Goal: Task Accomplishment & Management: Manage account settings

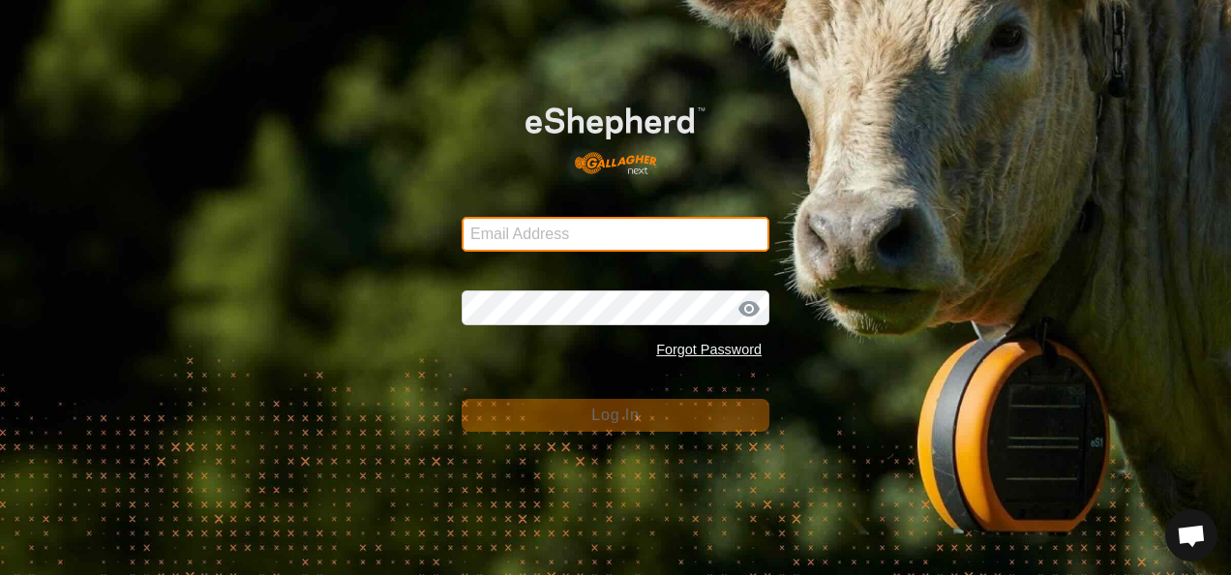
type input "[EMAIL_ADDRESS][DOMAIN_NAME]"
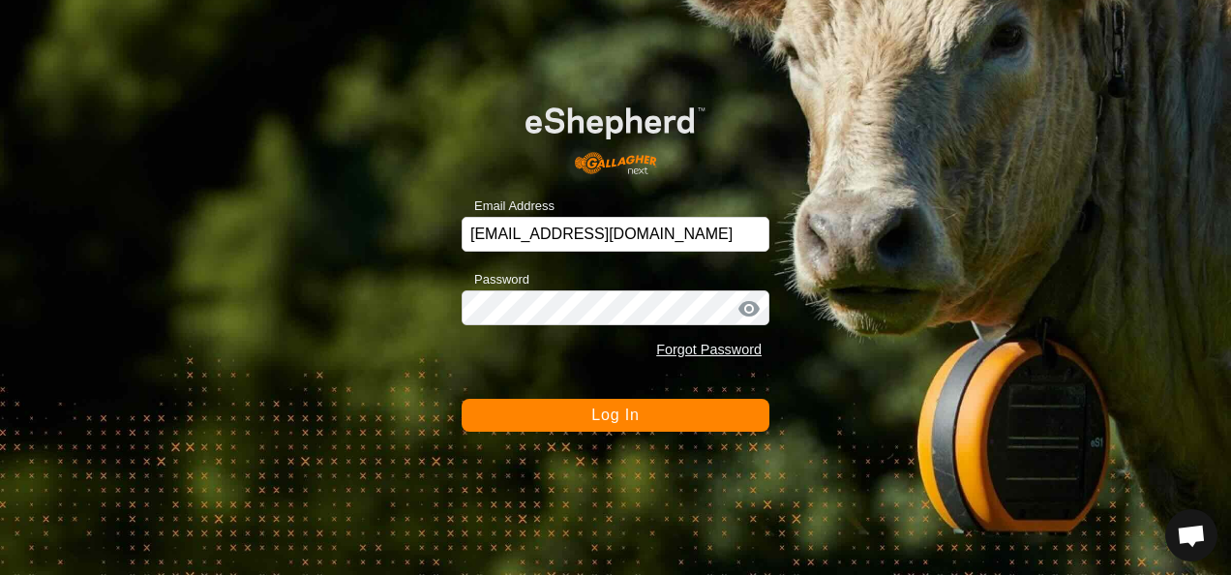
click at [675, 428] on button "Log In" at bounding box center [616, 415] width 308 height 33
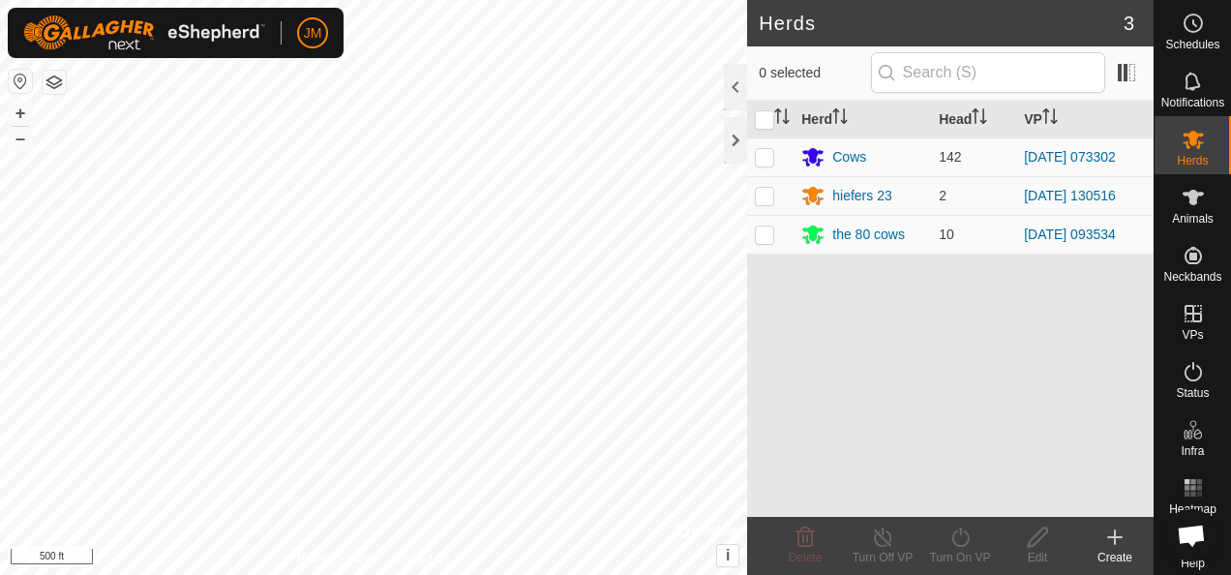
click at [710, 574] on html "JM Schedules Notifications Herds Animals Neckbands VPs Status Infra Heatmap Hel…" at bounding box center [615, 287] width 1231 height 575
click at [768, 229] on p-checkbox at bounding box center [764, 233] width 19 height 15
checkbox input "true"
click at [961, 535] on icon at bounding box center [960, 536] width 24 height 23
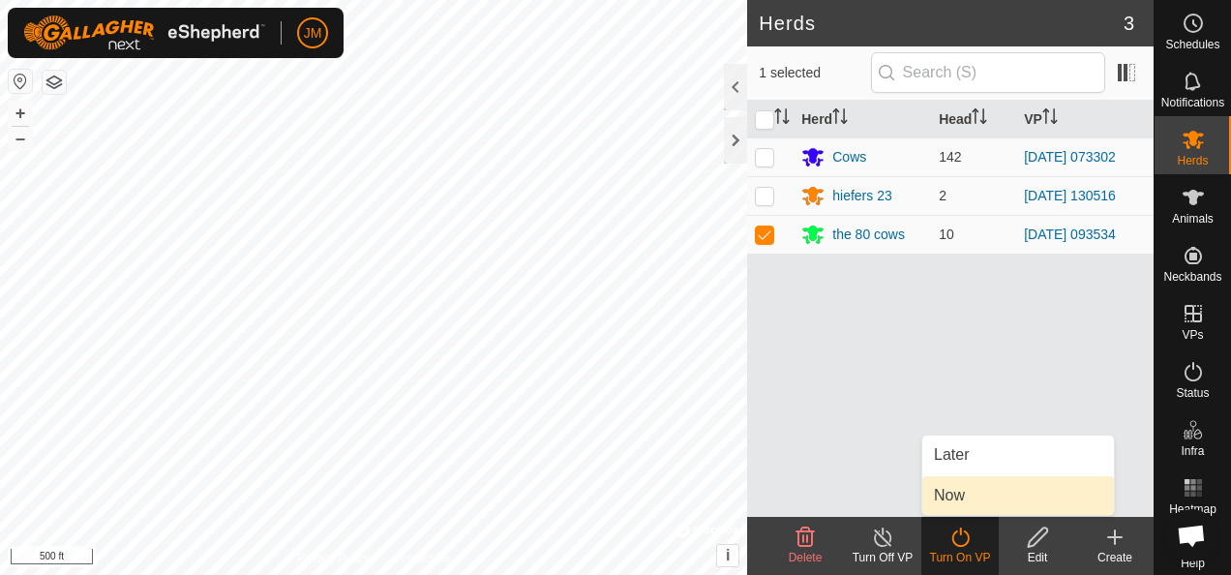
click at [972, 499] on link "Now" at bounding box center [1018, 495] width 192 height 39
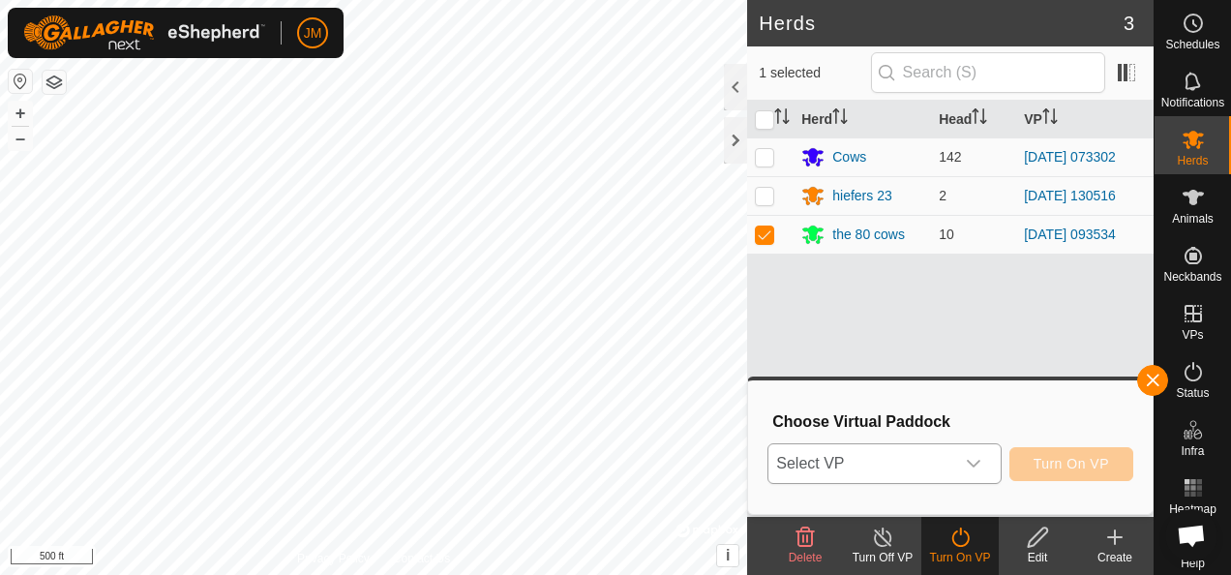
click at [979, 459] on icon "dropdown trigger" at bounding box center [973, 463] width 15 height 15
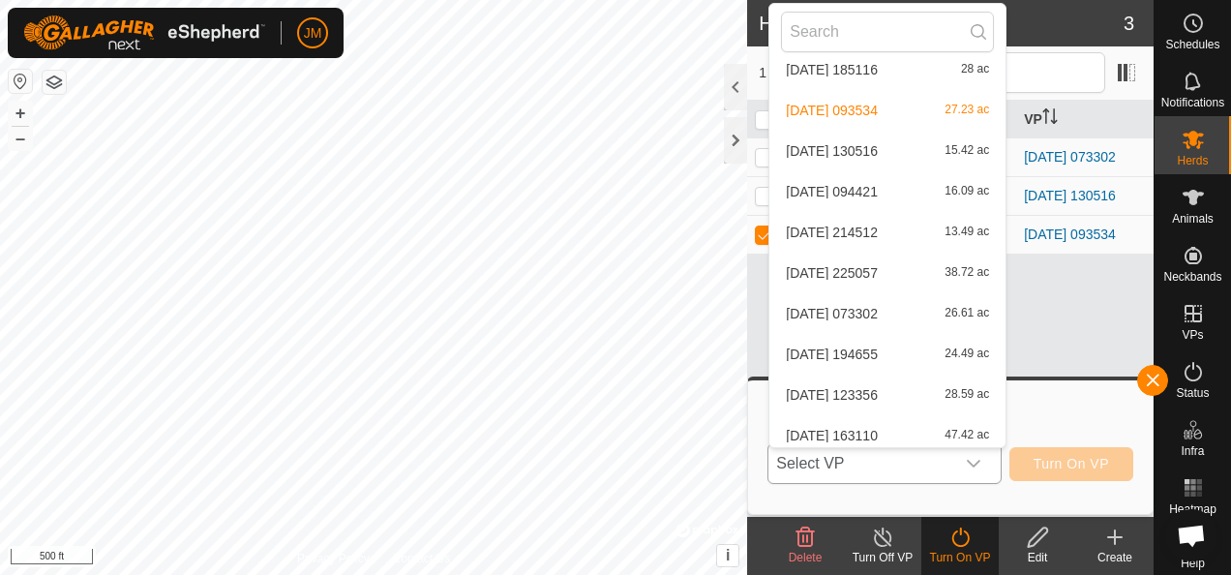
scroll to position [349, 0]
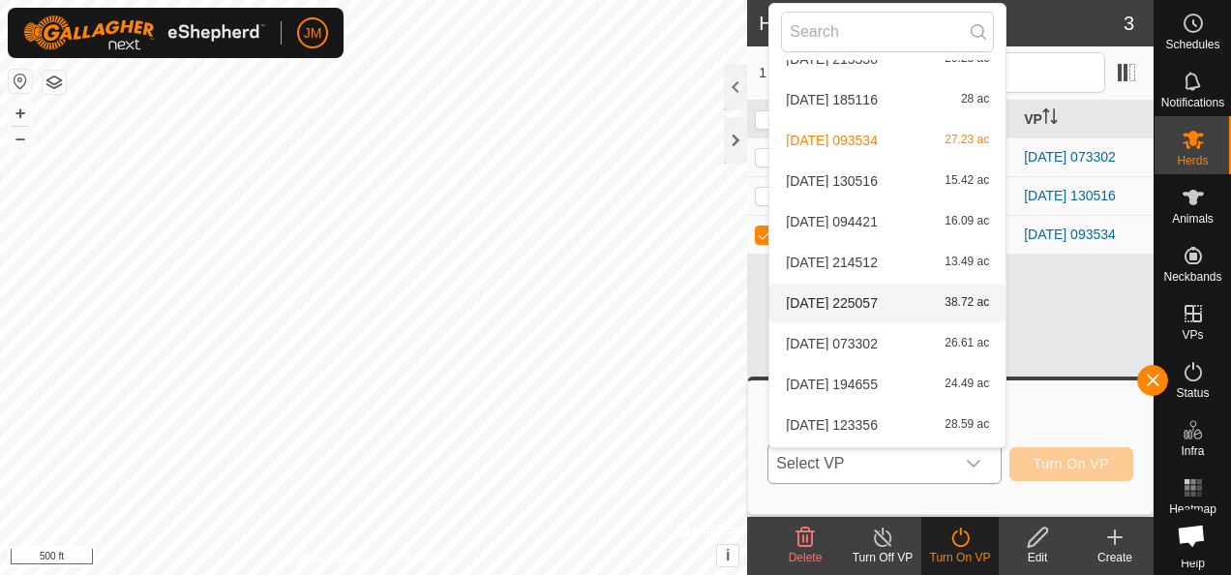
click at [822, 304] on li "[DATE] 225057 38.72 ac" at bounding box center [887, 302] width 236 height 39
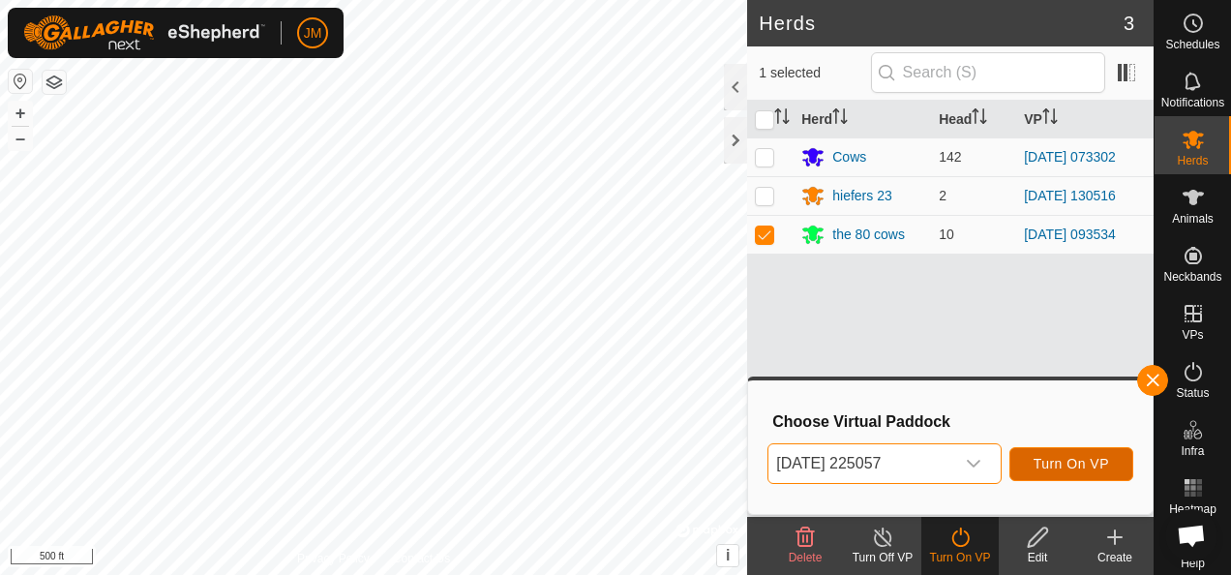
click at [1065, 462] on span "Turn On VP" at bounding box center [1070, 463] width 75 height 15
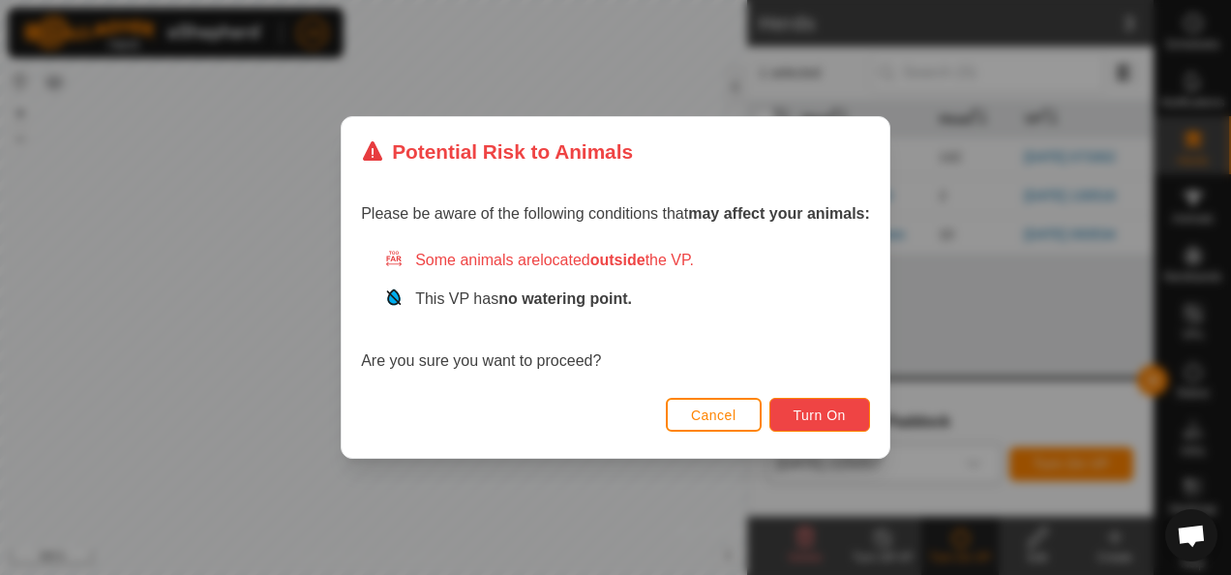
click at [829, 419] on span "Turn On" at bounding box center [819, 414] width 52 height 15
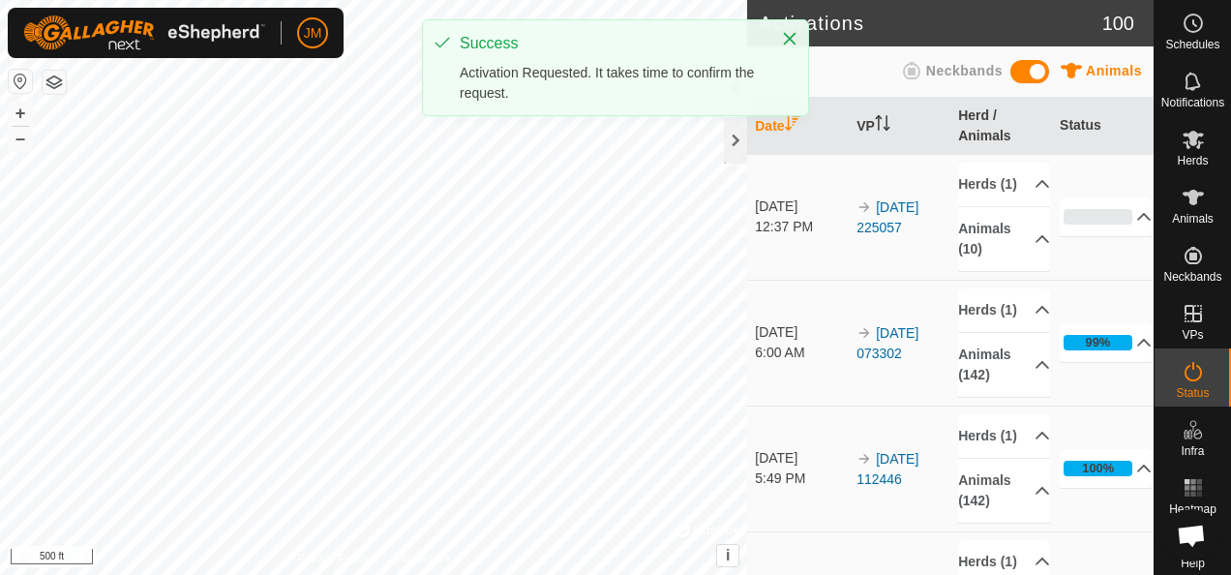
click at [345, 0] on html "JM Schedules Notifications Herds Animals Neckbands VPs Status Infra Heatmap Hel…" at bounding box center [615, 287] width 1231 height 575
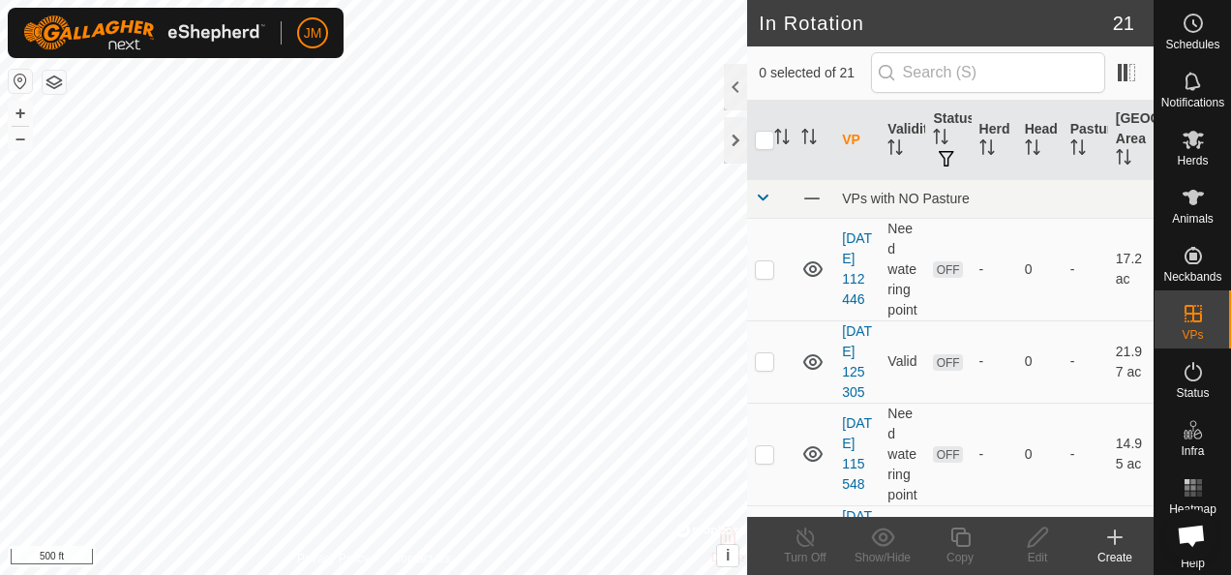
checkbox input "true"
checkbox input "false"
click at [1040, 542] on icon at bounding box center [1038, 536] width 24 height 23
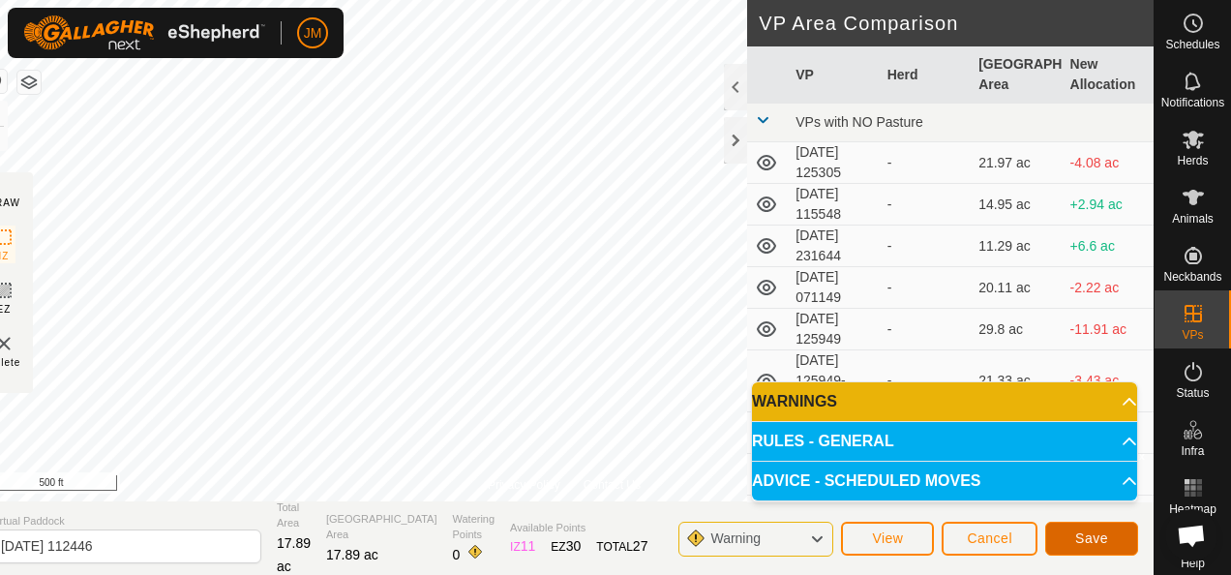
click at [1096, 531] on span "Save" at bounding box center [1091, 537] width 33 height 15
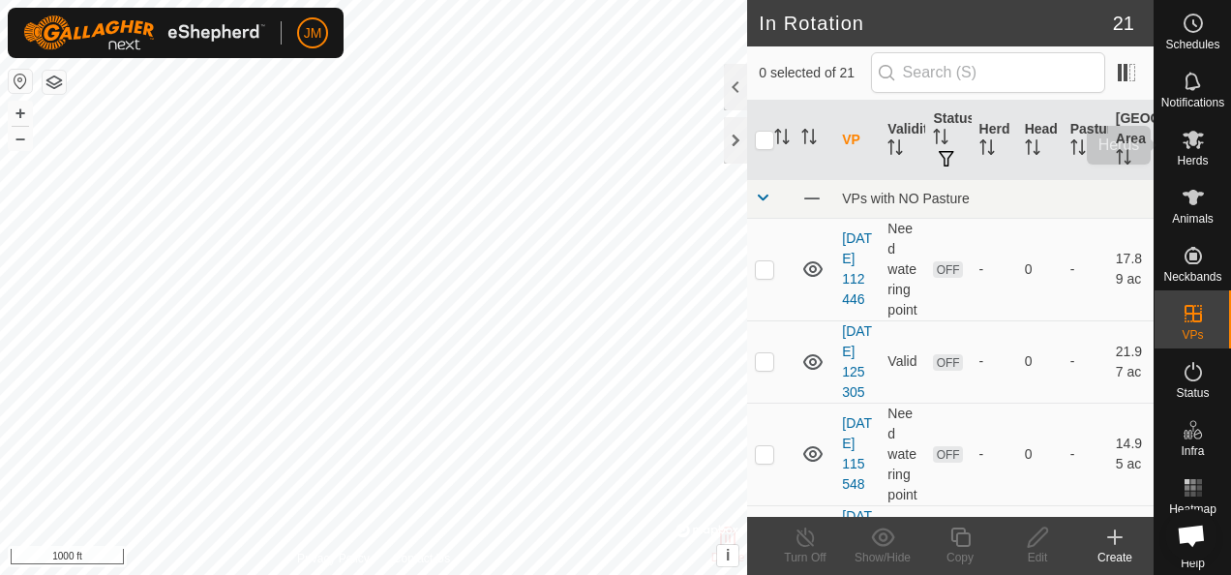
click at [1181, 141] on icon at bounding box center [1192, 139] width 23 height 23
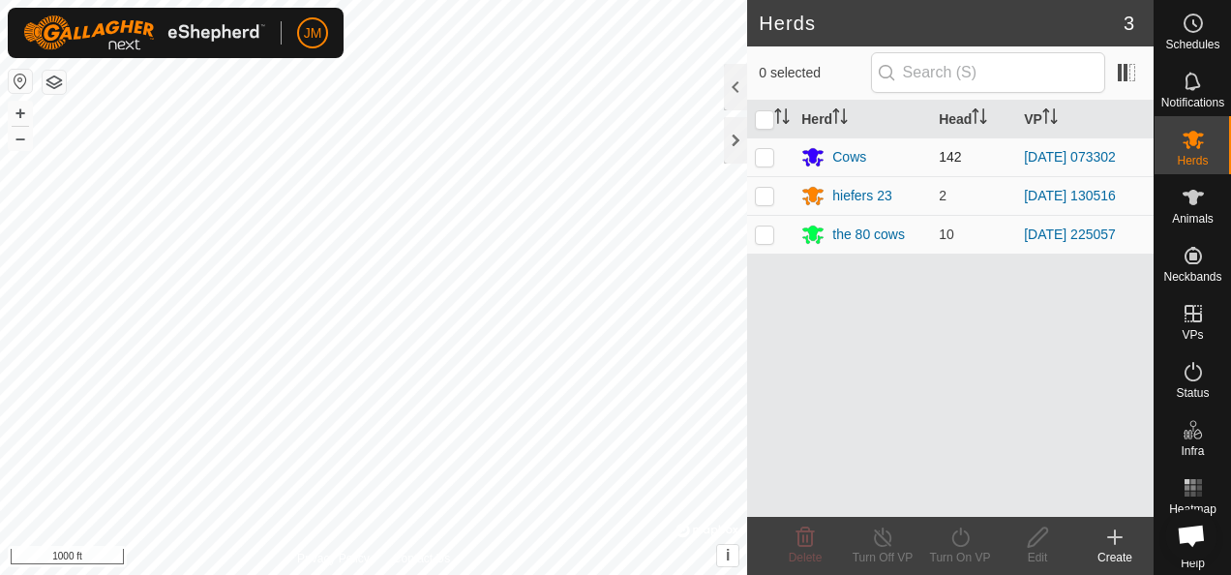
click at [764, 153] on p-checkbox at bounding box center [764, 156] width 19 height 15
checkbox input "true"
click at [948, 537] on turn-on-svg-icon at bounding box center [959, 536] width 77 height 23
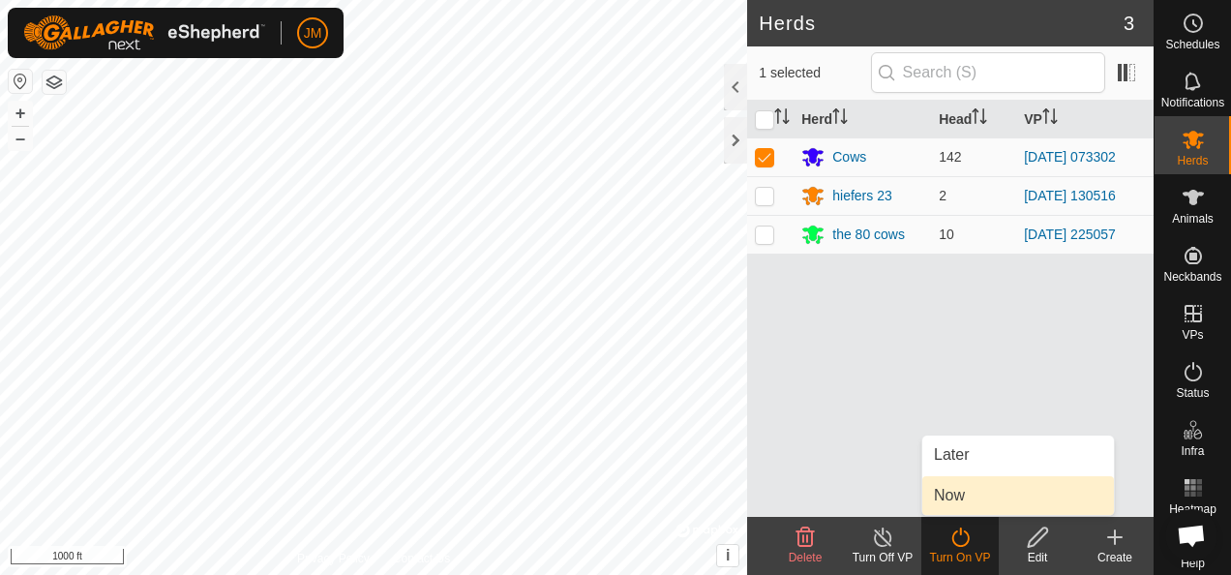
click at [961, 495] on link "Now" at bounding box center [1018, 495] width 192 height 39
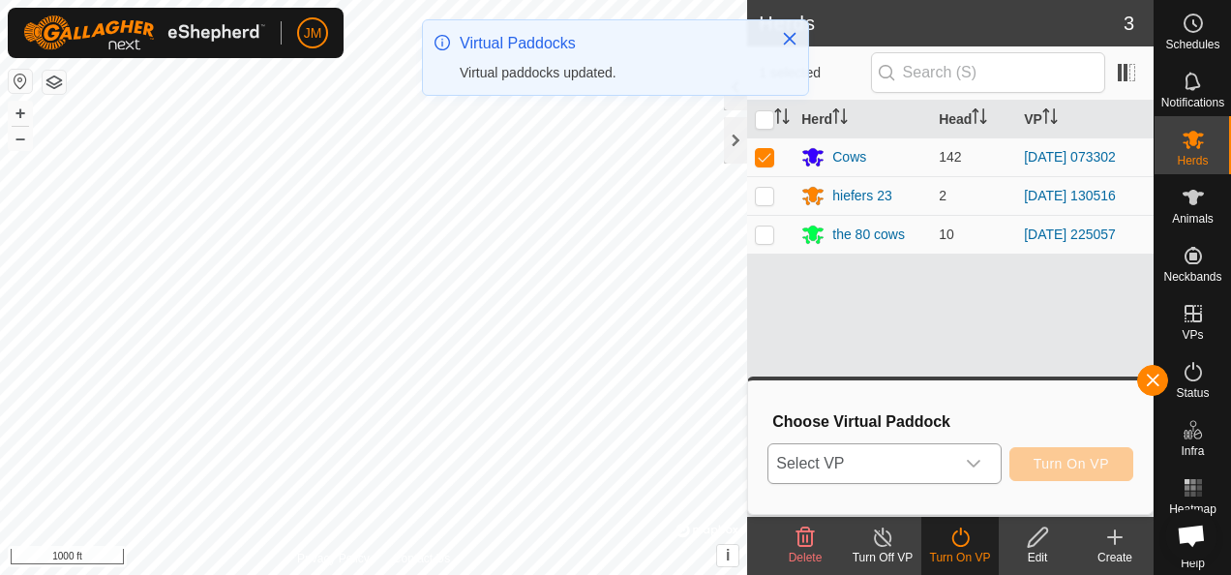
click at [980, 462] on icon "dropdown trigger" at bounding box center [974, 464] width 14 height 8
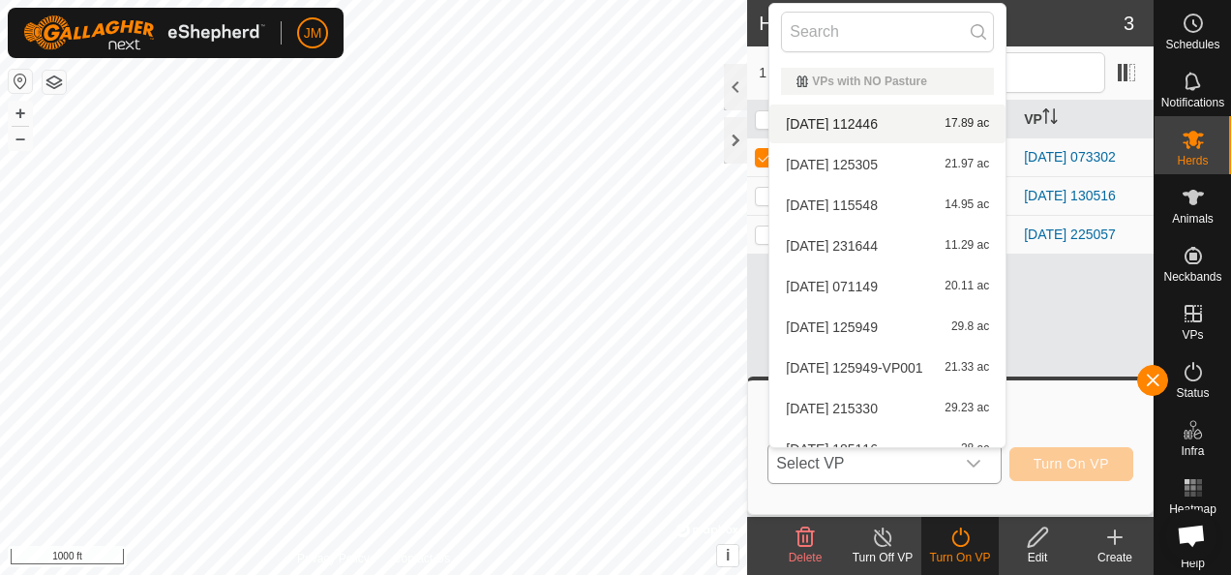
click at [847, 126] on li "[DATE] 112446 17.89 ac" at bounding box center [887, 123] width 236 height 39
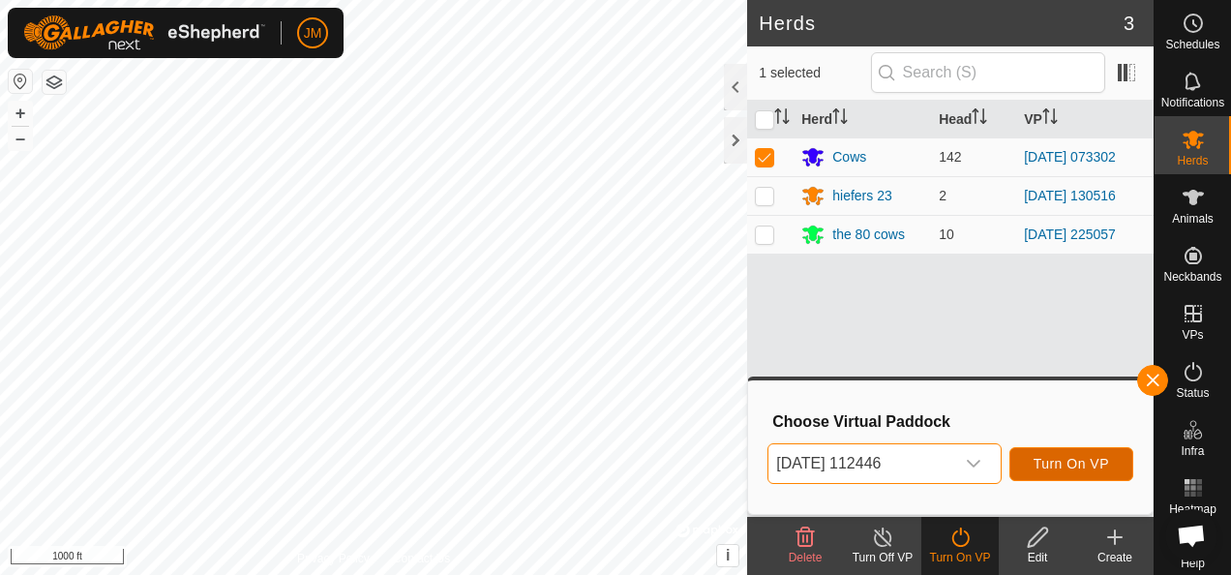
click at [1075, 462] on span "Turn On VP" at bounding box center [1070, 463] width 75 height 15
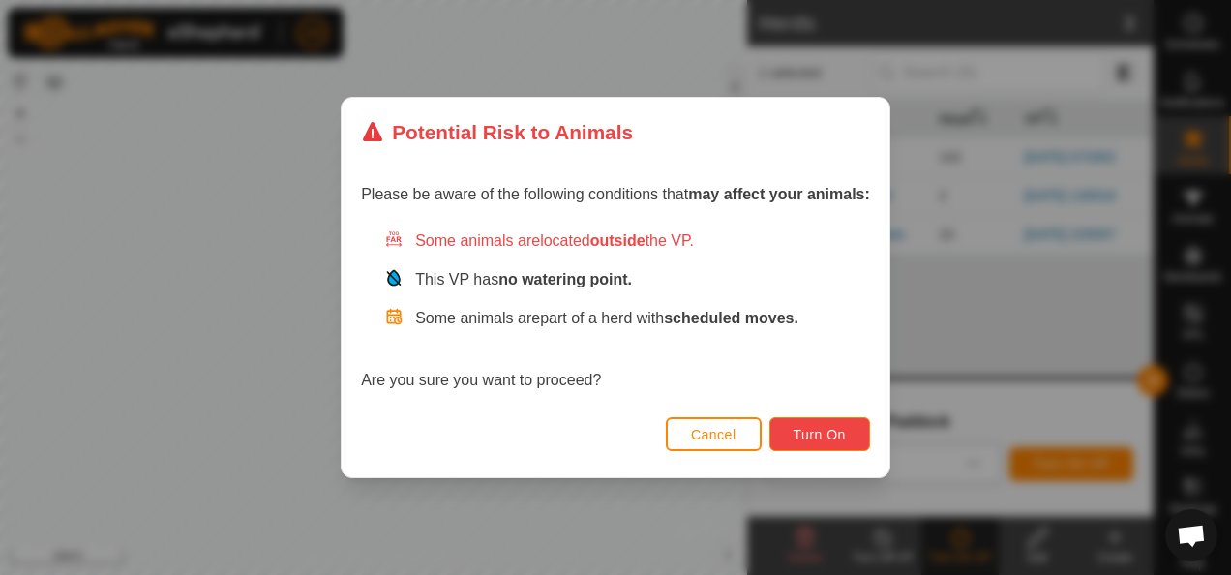
click at [846, 433] on button "Turn On" at bounding box center [819, 434] width 101 height 34
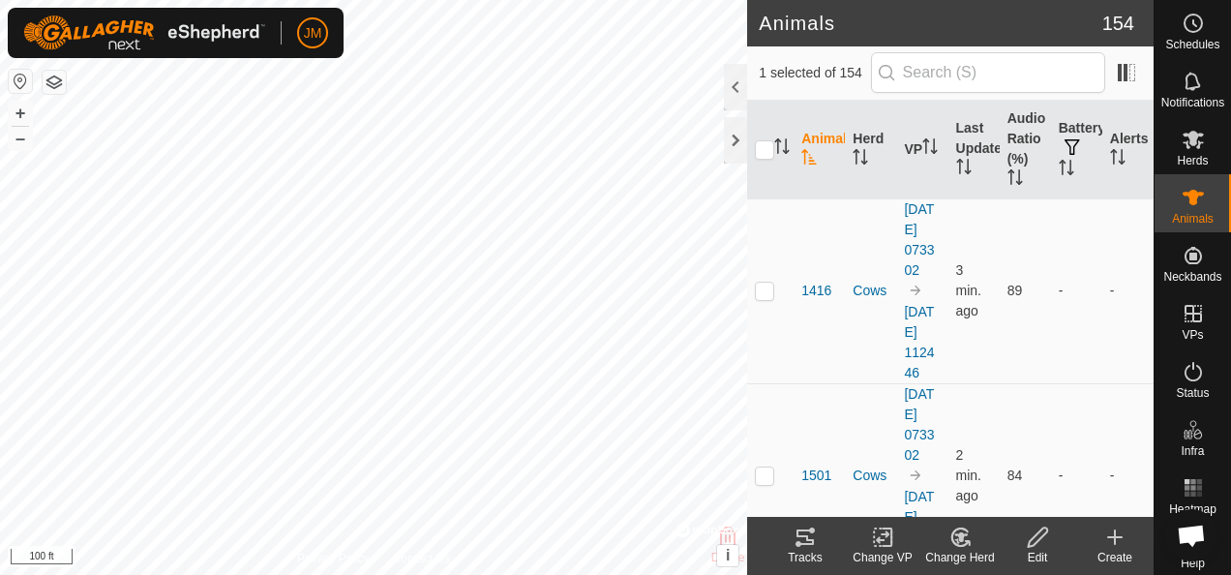
click at [813, 546] on icon at bounding box center [804, 536] width 23 height 23
